Goal: Contribute content

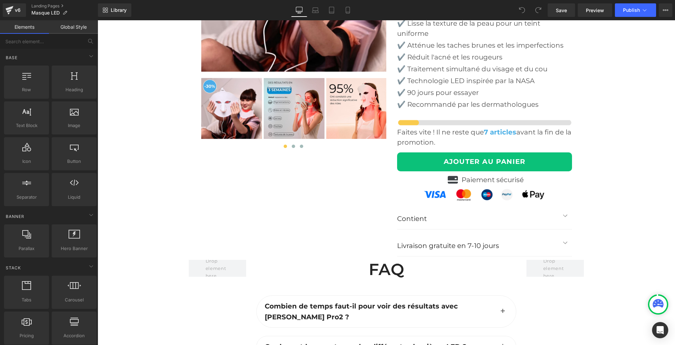
scroll to position [2431, 0]
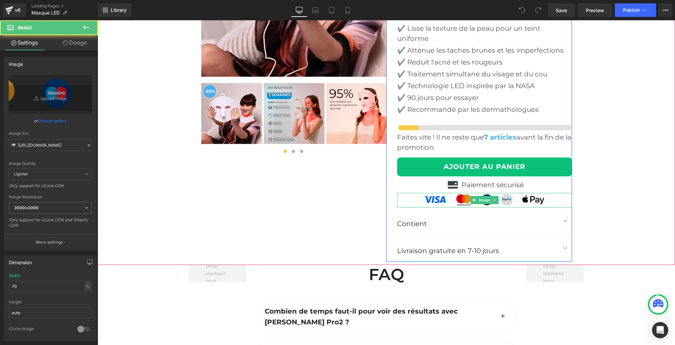
click at [443, 193] on img at bounding box center [485, 200] width 123 height 15
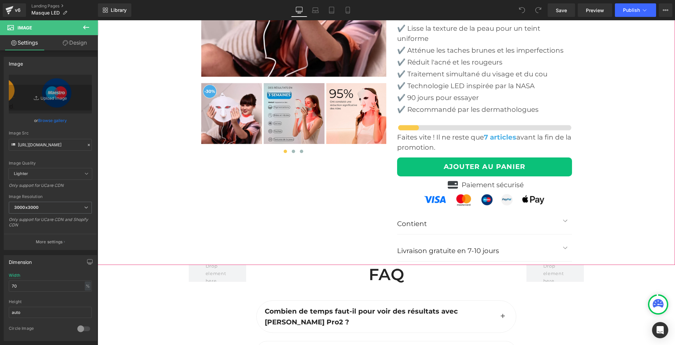
scroll to position [2431, 0]
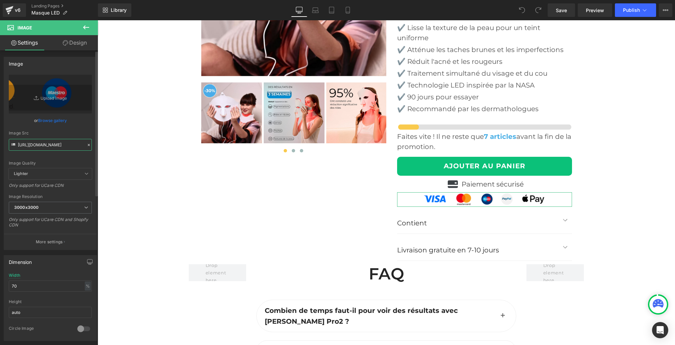
click at [30, 143] on input "https://cdn.shopify.com/s/files/1/0813/6553/3002/files/Badge_Secure_3000x3000.p…" at bounding box center [50, 145] width 83 height 12
paste input "635/6605/3457/files/Badge_Secure_TWINT.jpg?v=175618514"
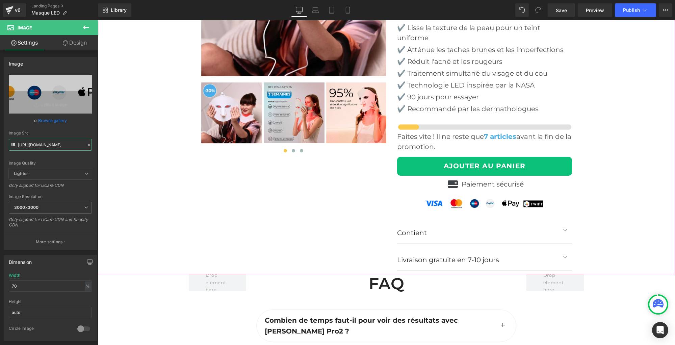
scroll to position [2434, 0]
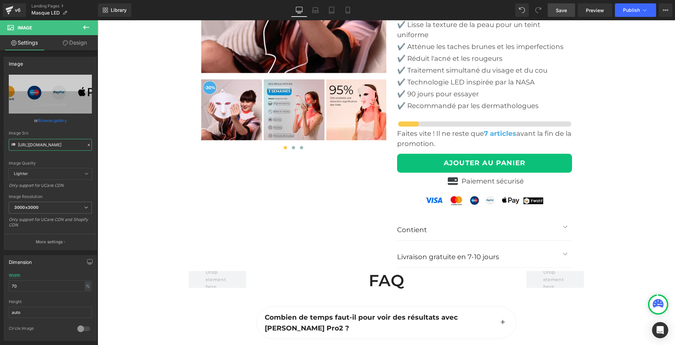
type input "https://cdn.shopify.com/s/files/1/0635/6605/3457/files/Badge_Secure_TWINT_3000x…"
click at [561, 10] on span "Save" at bounding box center [561, 10] width 11 height 7
click at [629, 9] on span "Publish" at bounding box center [631, 9] width 17 height 5
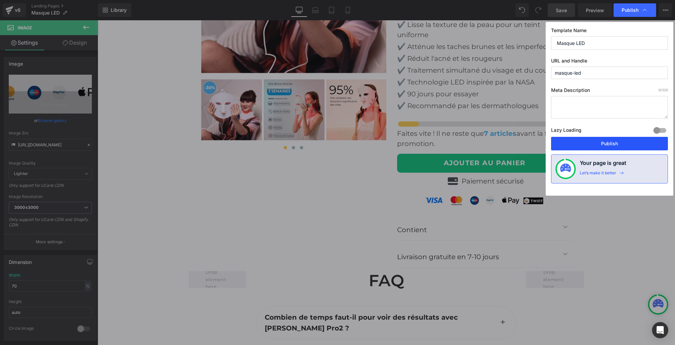
drag, startPoint x: 616, startPoint y: 148, endPoint x: 484, endPoint y: 105, distance: 138.8
click at [616, 148] on button "Publish" at bounding box center [609, 144] width 117 height 14
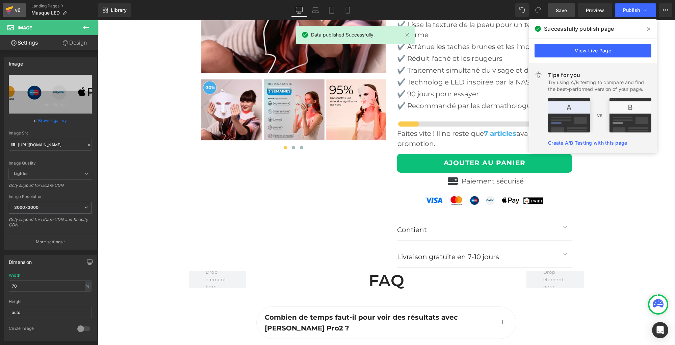
click at [9, 6] on icon at bounding box center [9, 10] width 8 height 17
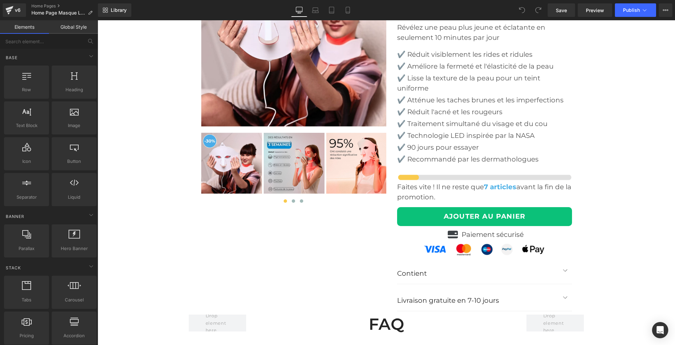
scroll to position [2387, 0]
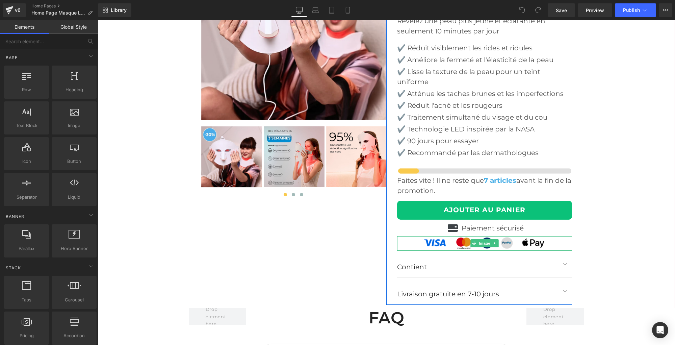
click at [458, 236] on img at bounding box center [485, 243] width 123 height 15
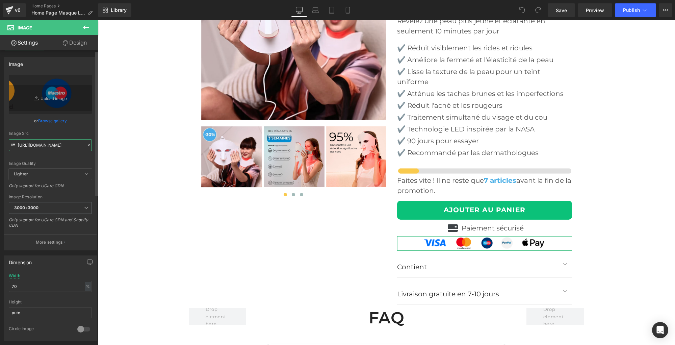
click at [63, 147] on input "https://cdn.shopify.com/s/files/1/0813/6553/3002/files/Badge_Secure_3000x3000.p…" at bounding box center [50, 145] width 83 height 12
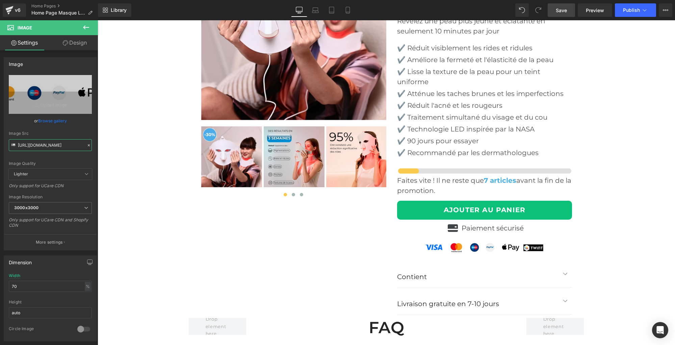
type input "https://cdn.shopify.com/s/files/1/0635/6605/3457/files/Badge_Secure_TWINT_3000x…"
click at [559, 10] on span "Save" at bounding box center [561, 10] width 11 height 7
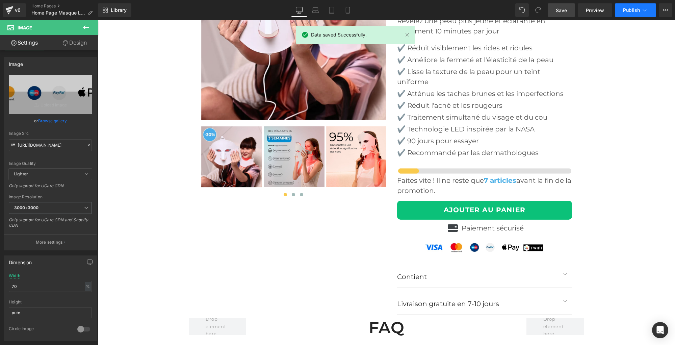
click at [636, 7] on span "Publish" at bounding box center [631, 9] width 17 height 5
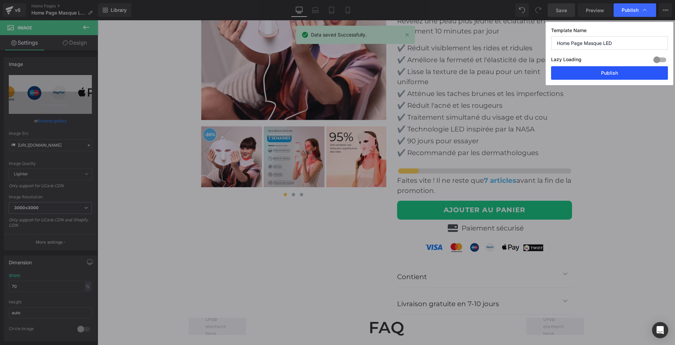
drag, startPoint x: 607, startPoint y: 70, endPoint x: 378, endPoint y: 29, distance: 232.6
click at [607, 70] on button "Publish" at bounding box center [609, 73] width 117 height 14
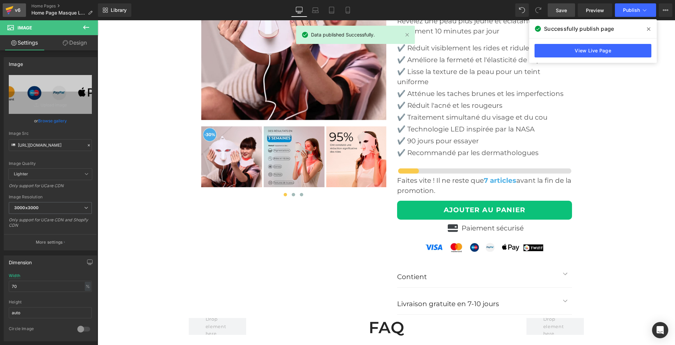
click at [14, 9] on div "v6" at bounding box center [18, 10] width 8 height 9
